Goal: Navigation & Orientation: Understand site structure

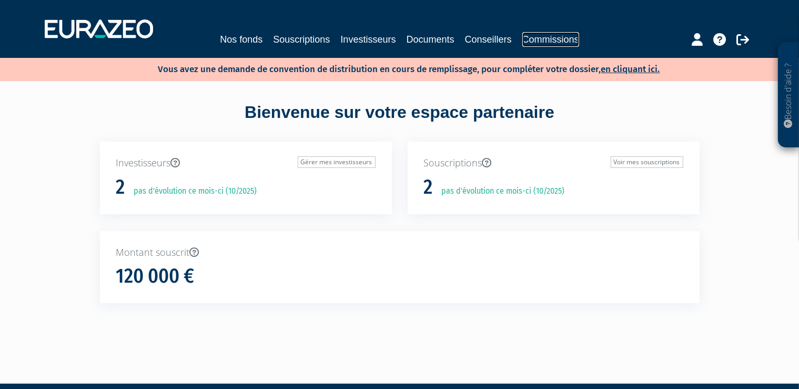
click at [549, 41] on link "Commissions" at bounding box center [550, 39] width 57 height 15
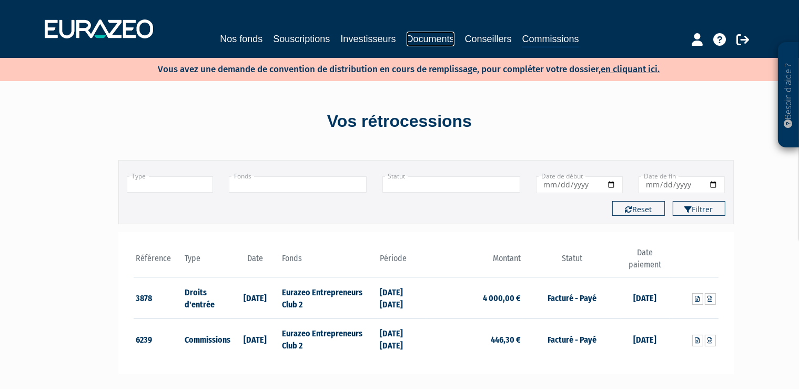
click at [440, 43] on link "Documents" at bounding box center [431, 39] width 48 height 15
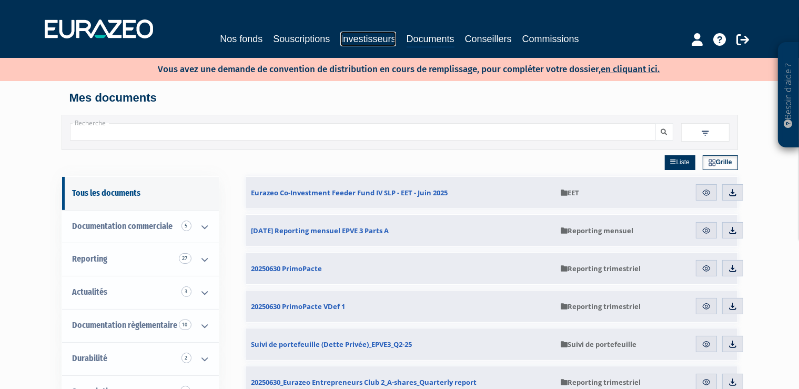
click at [373, 35] on link "Investisseurs" at bounding box center [367, 39] width 55 height 15
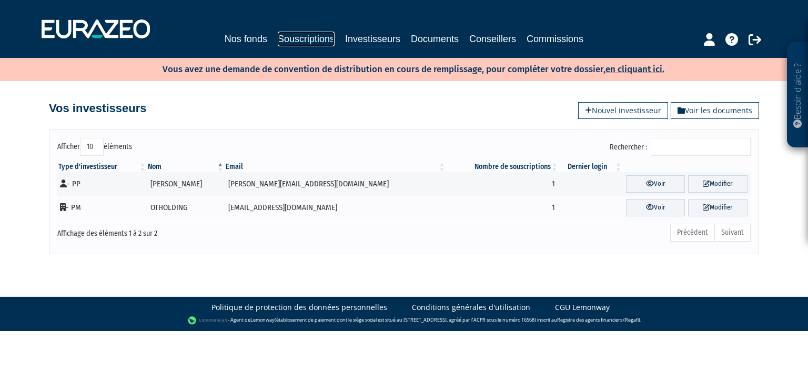
click at [318, 37] on link "Souscriptions" at bounding box center [306, 39] width 57 height 15
